Goal: Task Accomplishment & Management: Use online tool/utility

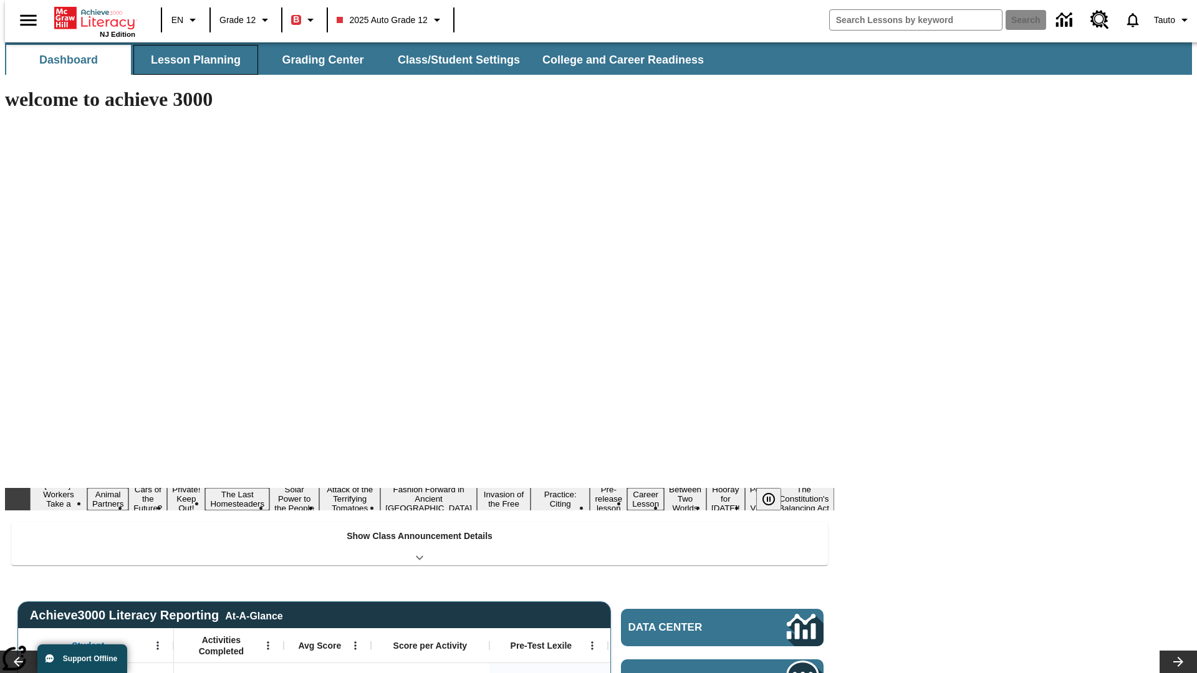
click at [191, 60] on button "Lesson Planning" at bounding box center [195, 60] width 125 height 30
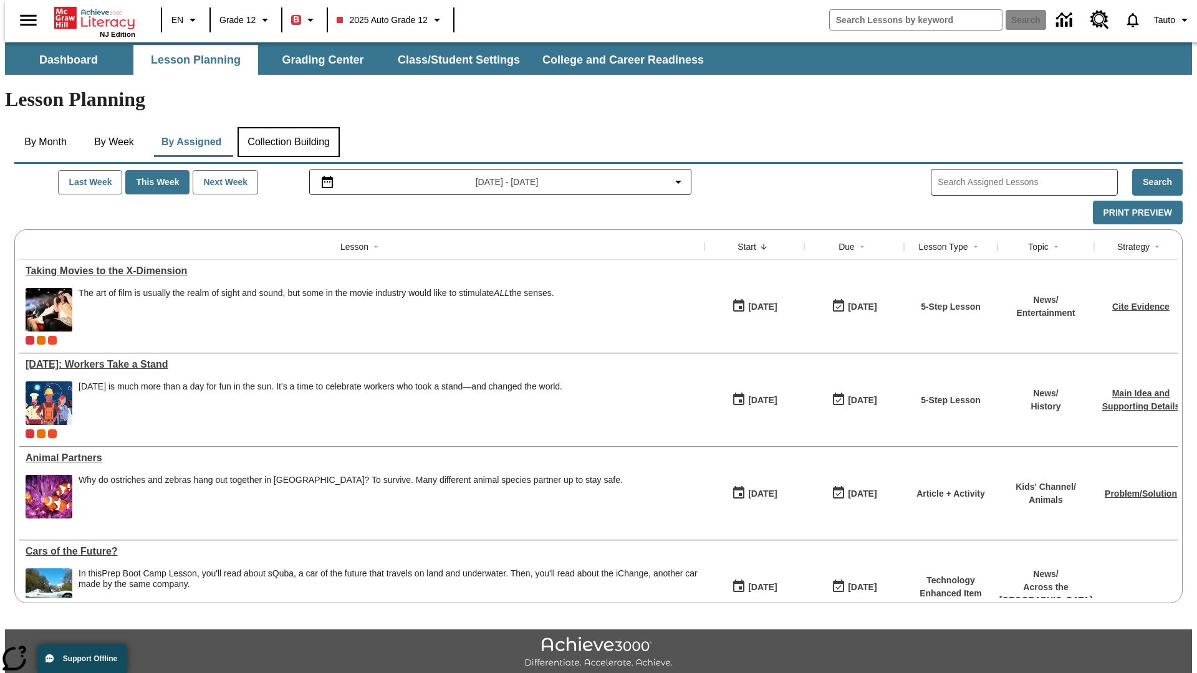
click at [288, 127] on button "Collection Building" at bounding box center [288, 142] width 102 height 30
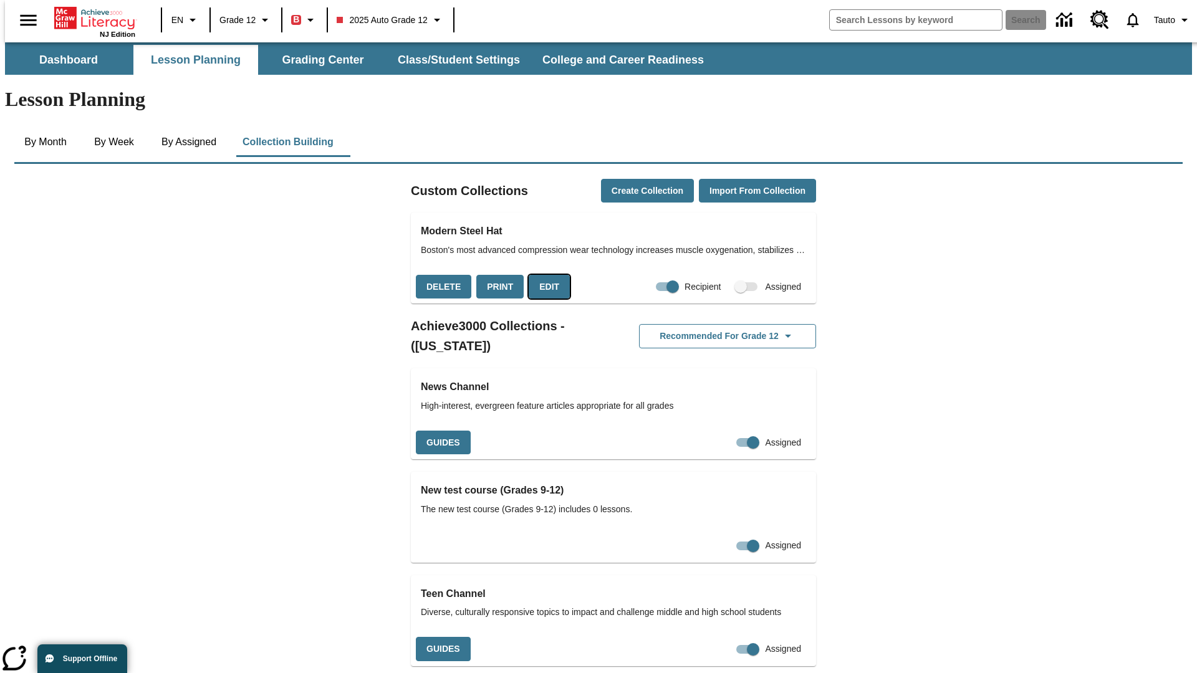
click at [545, 275] on button "Edit" at bounding box center [549, 287] width 41 height 24
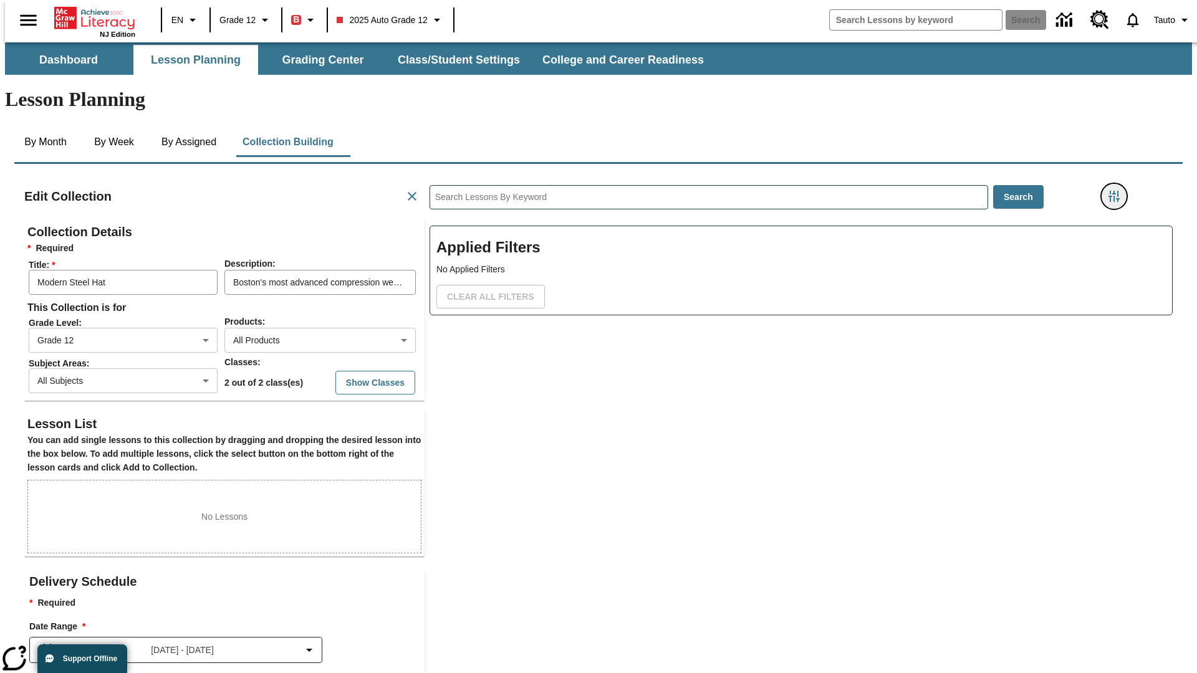
click at [1118, 191] on icon "Filters Side menu" at bounding box center [1113, 196] width 11 height 11
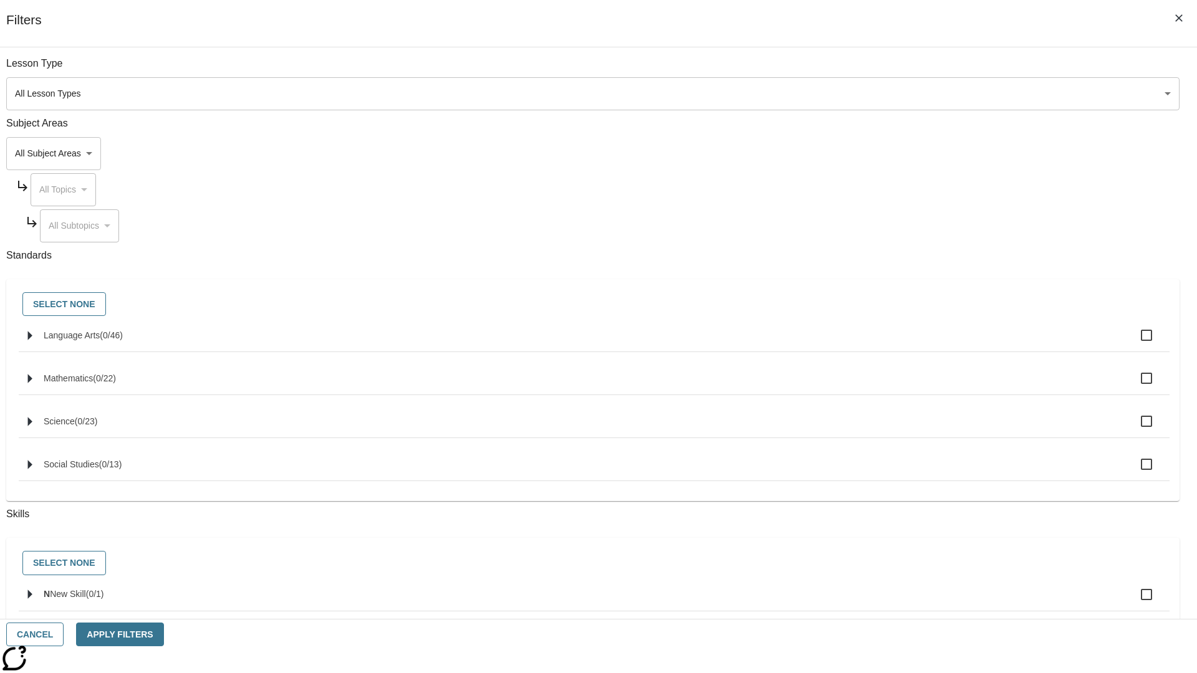
click at [898, 153] on body "Skip to main content NJ Edition EN Grade 12 B 2025 Auto Grade 12 Search 0 Tauto…" at bounding box center [598, 433] width 1187 height 782
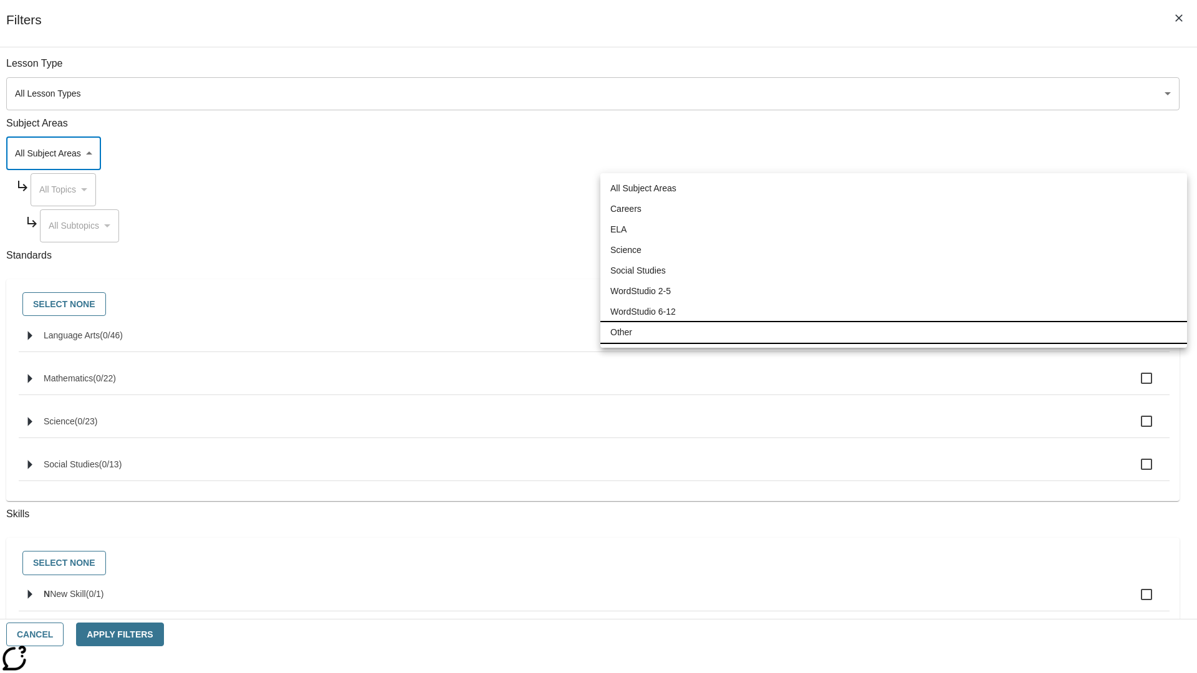
click at [893, 332] on li "Other" at bounding box center [893, 332] width 587 height 21
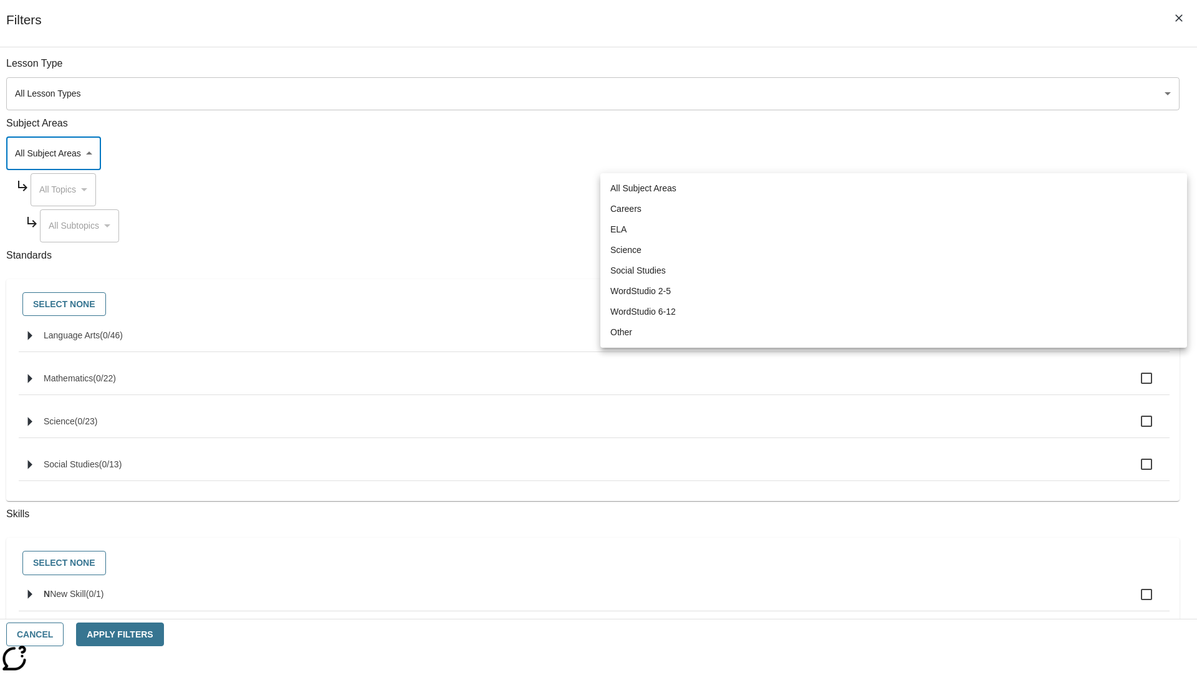
type input "0"
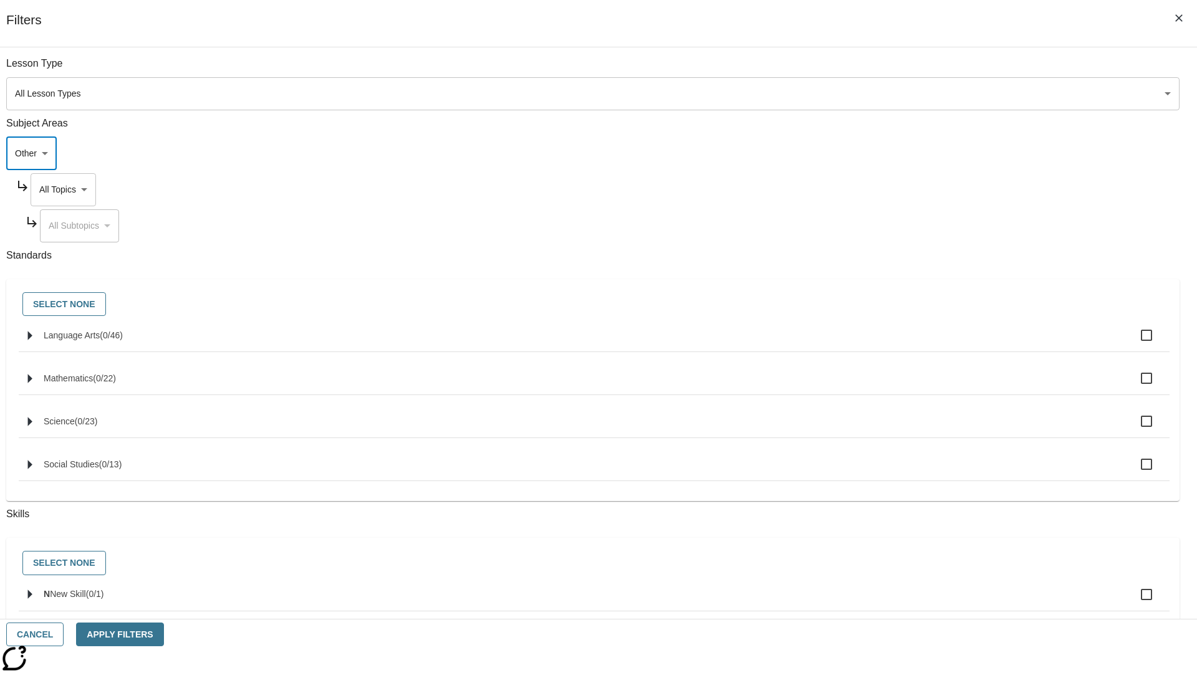
click at [909, 189] on body "Skip to main content NJ Edition EN Grade 12 B 2025 Auto Grade 12 Search 0 Tauto…" at bounding box center [598, 433] width 1187 height 782
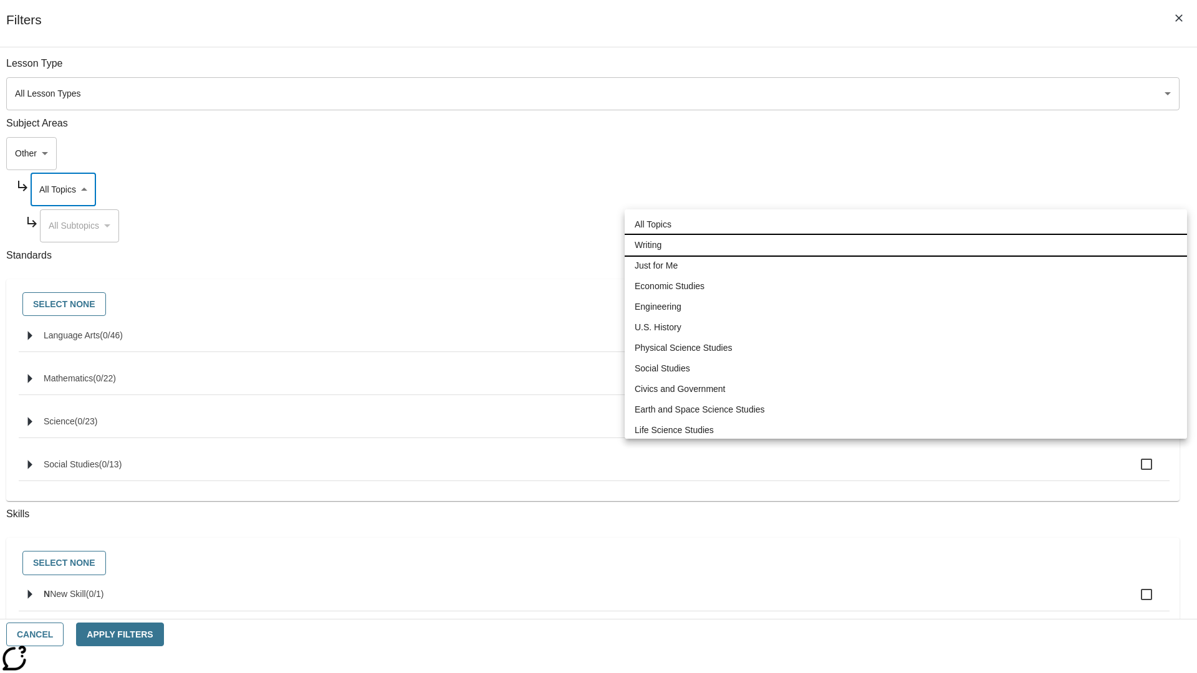
click at [906, 235] on li "Writing" at bounding box center [906, 245] width 562 height 21
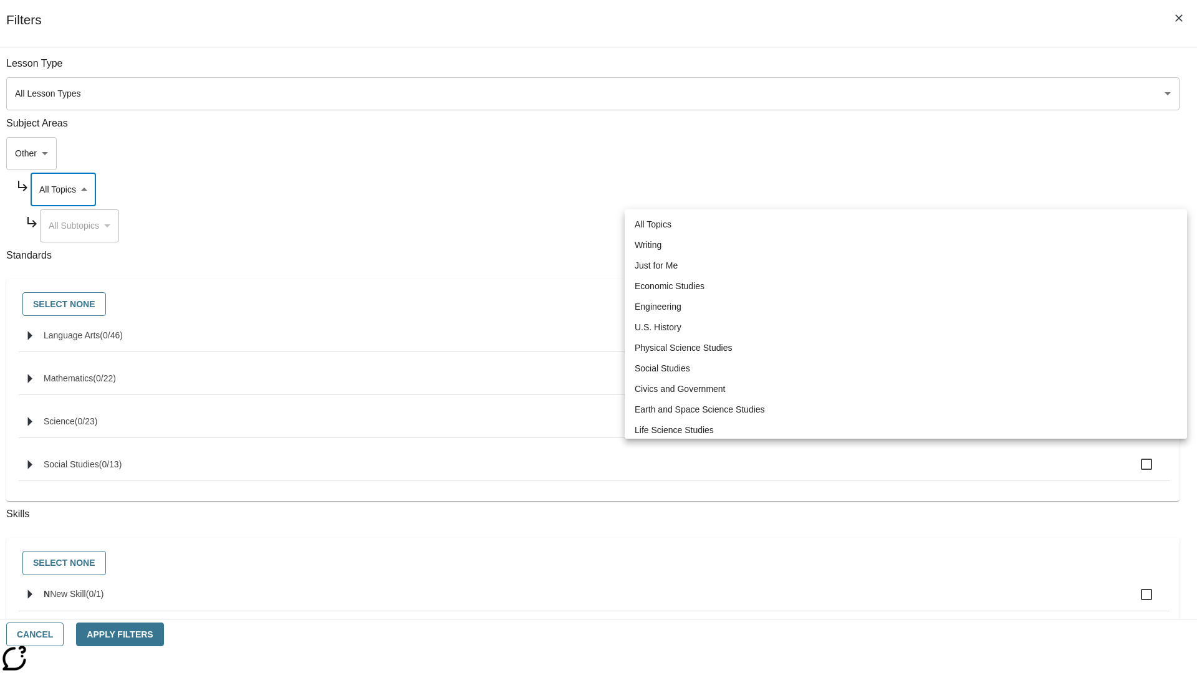
type input "6"
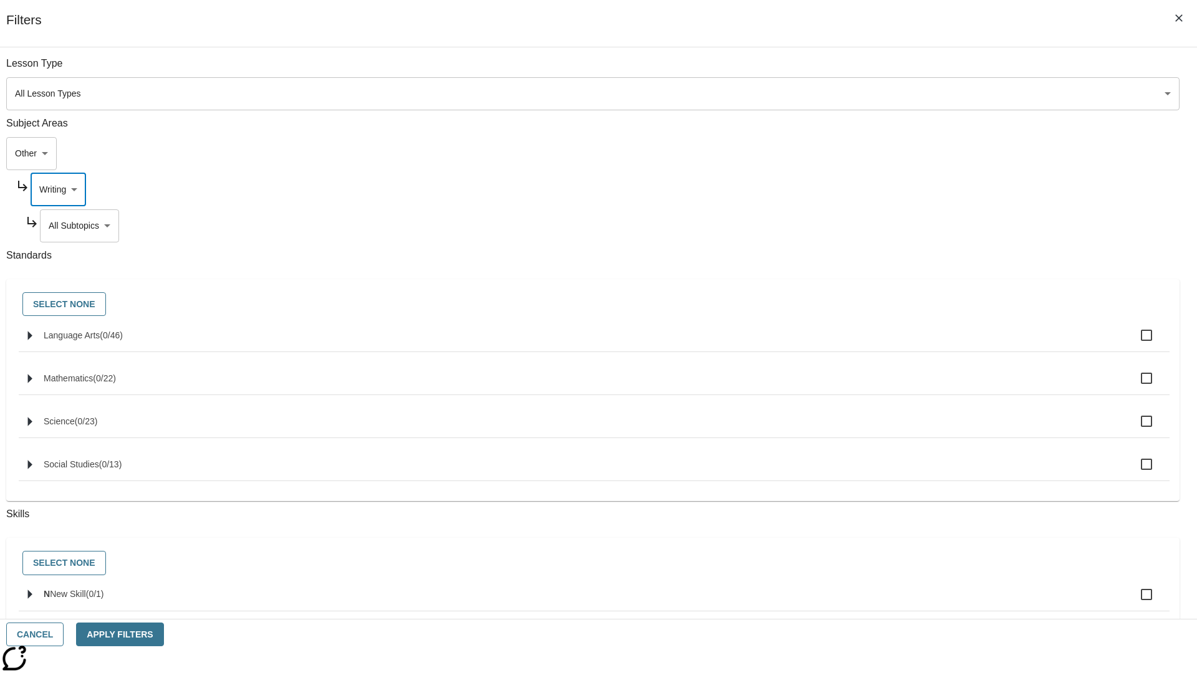
scroll to position [26, 0]
click at [163, 635] on button "Apply Filters" at bounding box center [119, 635] width 87 height 24
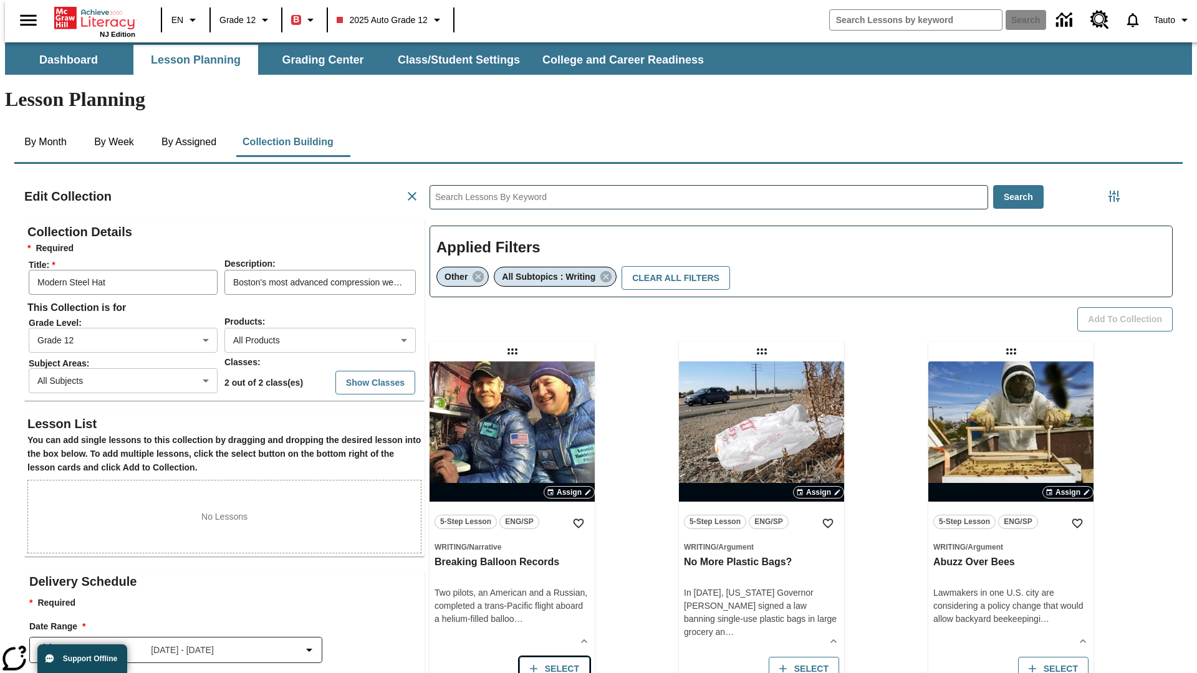
click at [551, 657] on button "Select" at bounding box center [554, 669] width 70 height 24
click at [1129, 307] on button "Add to Collection" at bounding box center [1124, 319] width 95 height 24
